Goal: Task Accomplishment & Management: Use online tool/utility

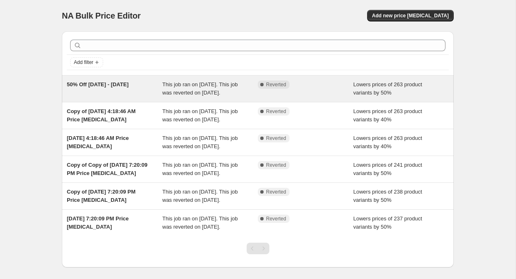
click at [146, 92] on div "50% Off [DATE] - [DATE]" at bounding box center [115, 88] width 96 height 16
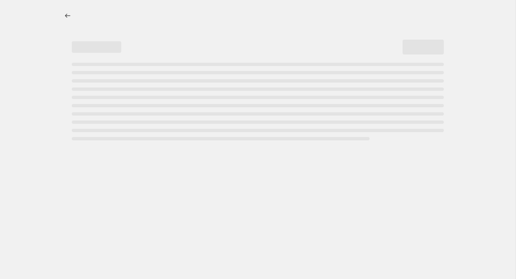
select select "percentage"
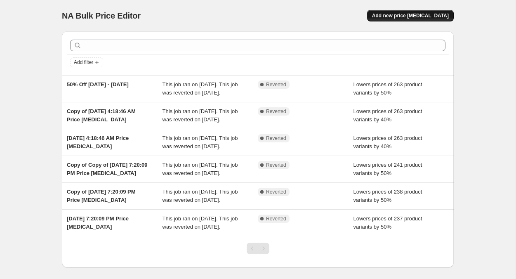
click at [422, 16] on span "Add new price [MEDICAL_DATA]" at bounding box center [410, 15] width 77 height 7
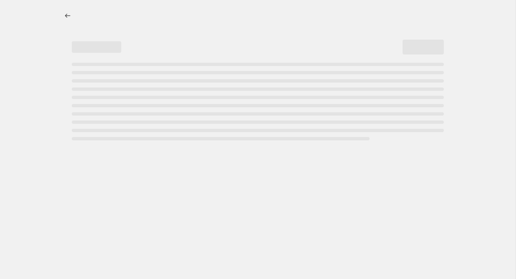
select select "percentage"
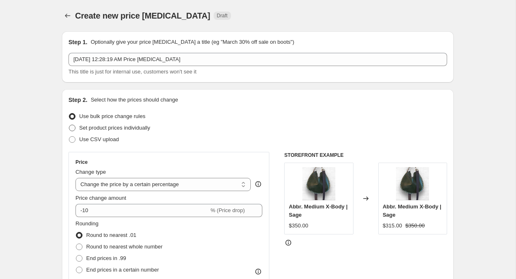
click at [75, 128] on span at bounding box center [72, 127] width 7 height 7
click at [69, 125] on input "Set product prices individually" at bounding box center [69, 124] width 0 height 0
radio input "true"
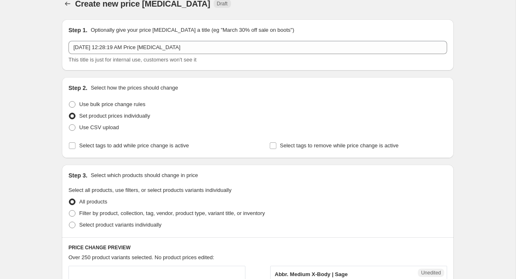
scroll to position [13, 0]
click at [74, 102] on span at bounding box center [72, 103] width 7 height 7
click at [69, 101] on input "Use bulk price change rules" at bounding box center [69, 100] width 0 height 0
radio input "true"
select select "percentage"
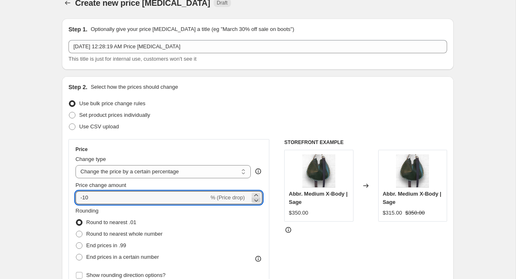
click at [257, 202] on icon at bounding box center [256, 200] width 8 height 8
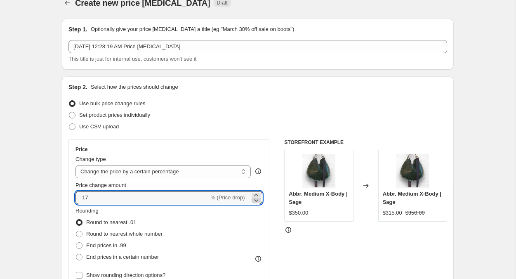
click at [257, 202] on icon at bounding box center [256, 200] width 8 height 8
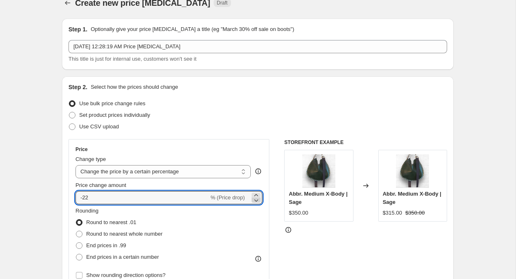
click at [257, 202] on icon at bounding box center [256, 200] width 8 height 8
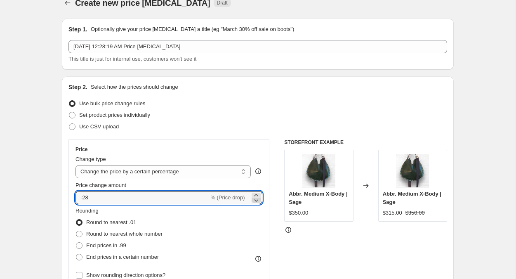
click at [257, 202] on icon at bounding box center [256, 200] width 8 height 8
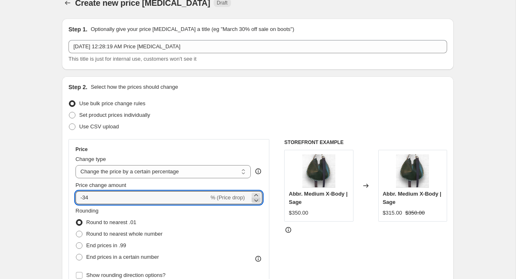
click at [257, 202] on icon at bounding box center [256, 200] width 8 height 8
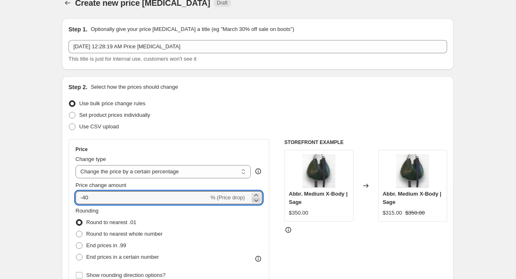
click at [257, 202] on icon at bounding box center [256, 200] width 8 height 8
click at [257, 194] on icon at bounding box center [256, 195] width 8 height 8
type input "-40"
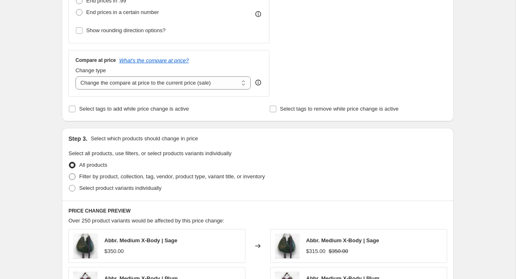
scroll to position [259, 0]
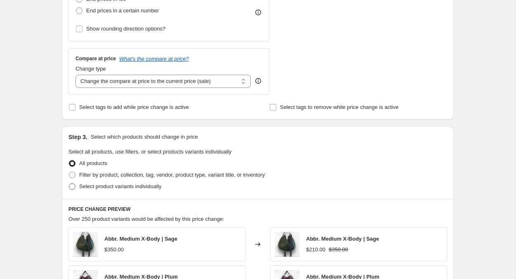
click at [75, 187] on span at bounding box center [72, 186] width 7 height 7
click at [69, 183] on input "Select product variants individually" at bounding box center [69, 183] width 0 height 0
radio input "true"
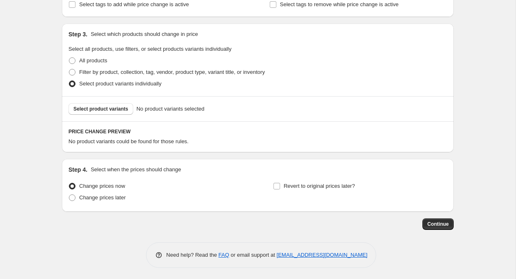
scroll to position [363, 0]
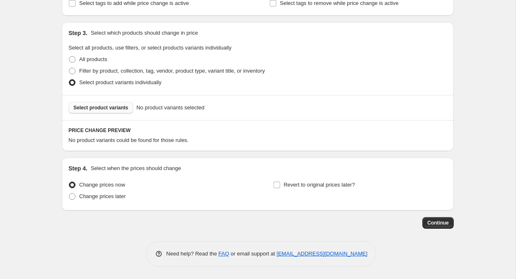
click at [122, 108] on span "Select product variants" at bounding box center [100, 107] width 55 height 7
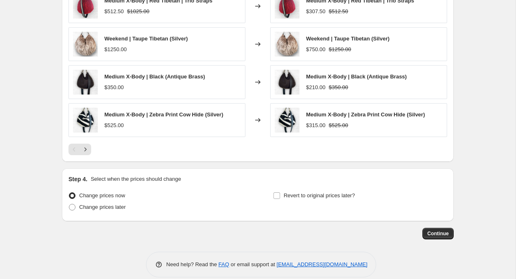
scroll to position [570, 0]
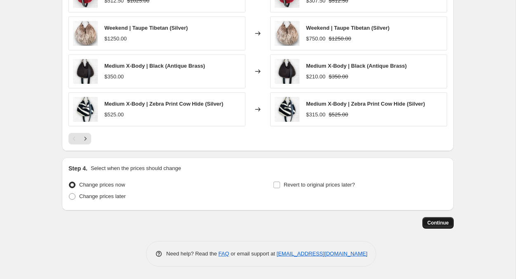
click at [443, 223] on span "Continue" at bounding box center [437, 222] width 21 height 7
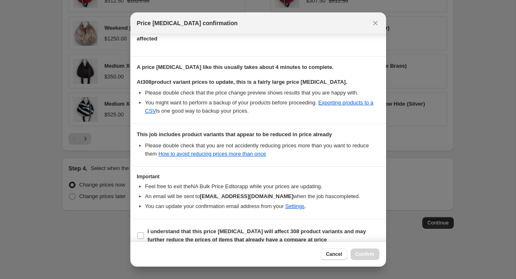
scroll to position [114, 0]
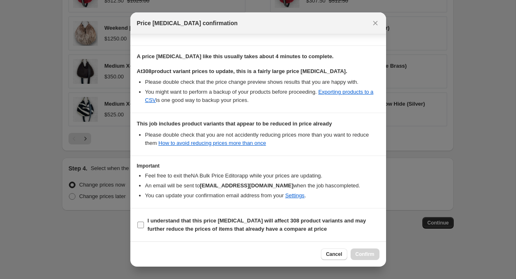
click at [141, 225] on input "I understand that this price [MEDICAL_DATA] will affect 308 product variants an…" at bounding box center [140, 224] width 7 height 7
checkbox input "true"
click at [364, 253] on span "Confirm" at bounding box center [364, 254] width 19 height 7
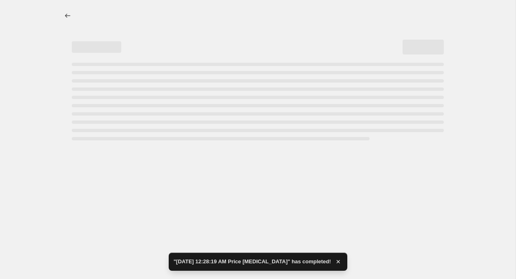
select select "percentage"
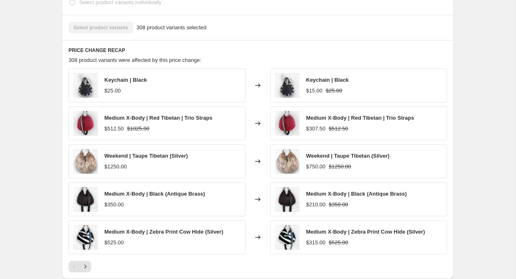
scroll to position [521, 0]
